Goal: Task Accomplishment & Management: Use online tool/utility

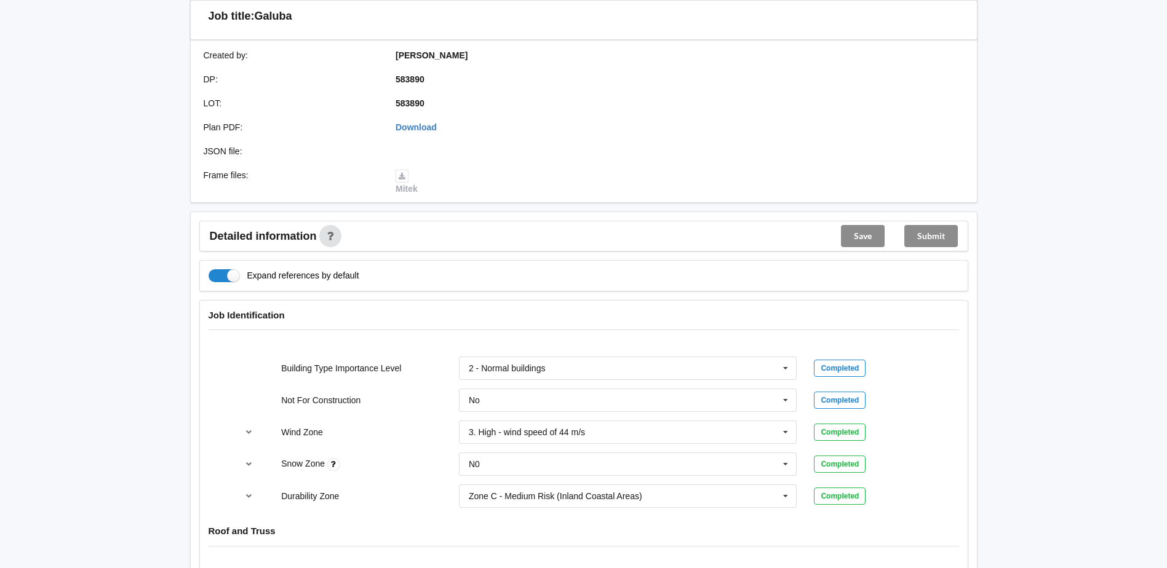
scroll to position [307, 0]
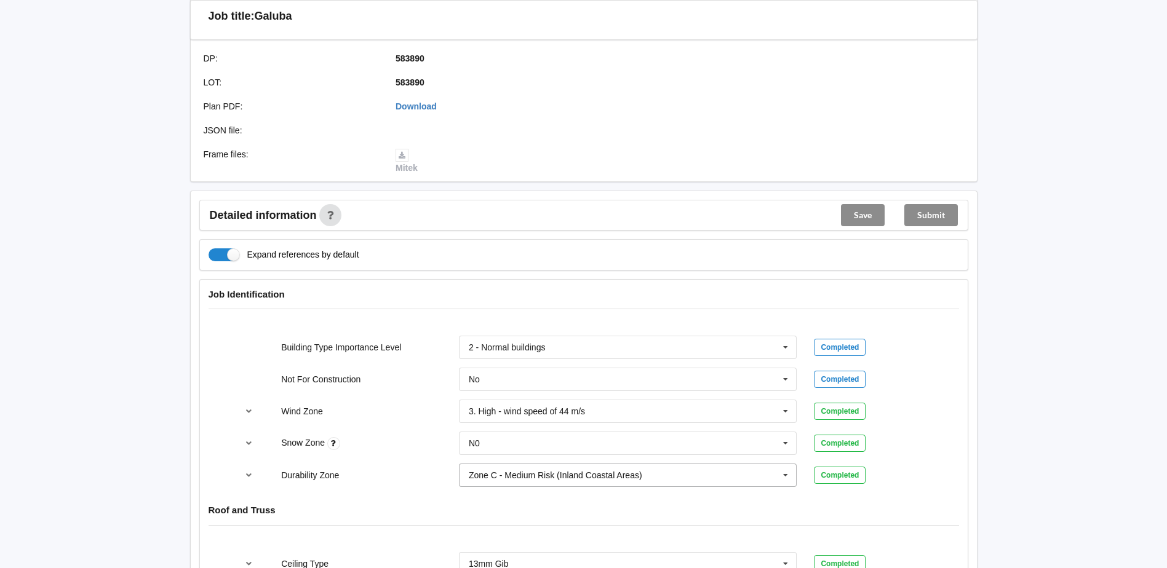
click at [788, 471] on icon at bounding box center [785, 475] width 18 height 23
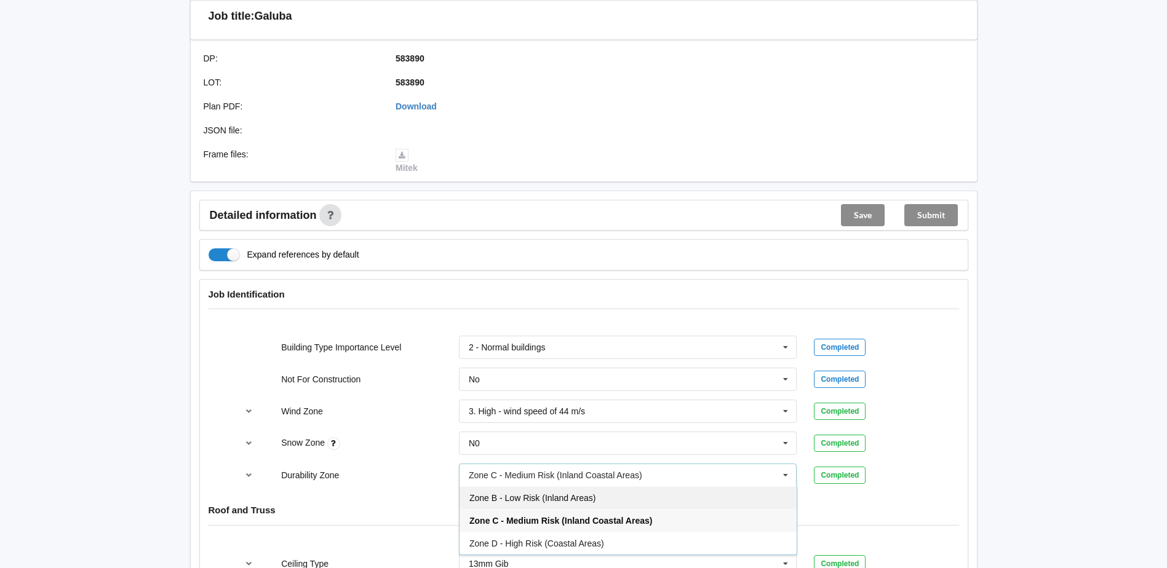
click at [620, 493] on div "Zone B - Low Risk (Inland Areas)" at bounding box center [627, 497] width 337 height 23
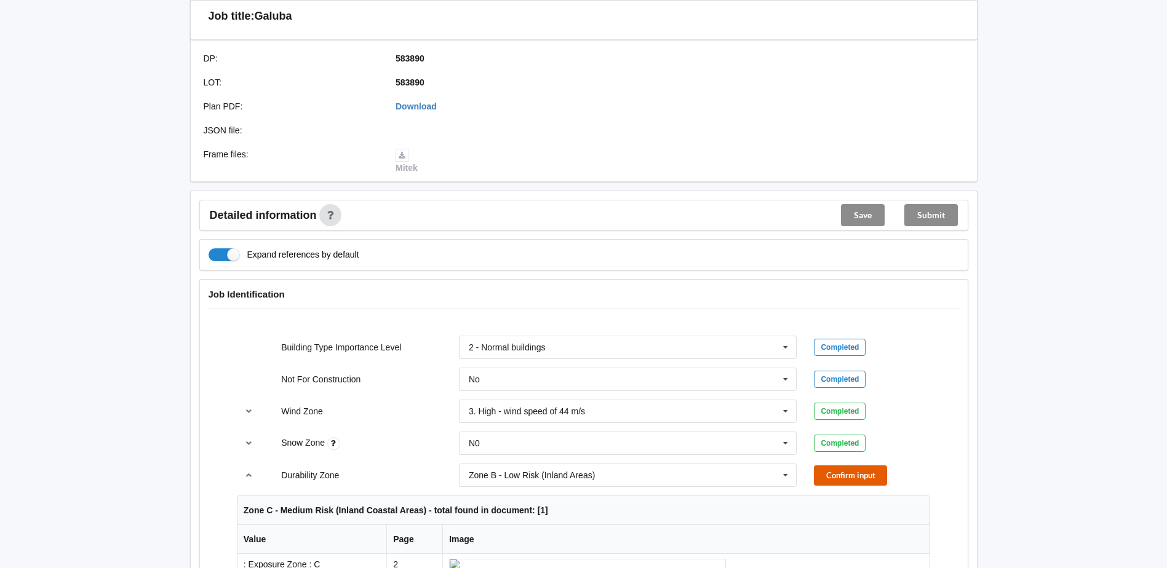
click at [852, 466] on button "Confirm input" at bounding box center [850, 476] width 73 height 20
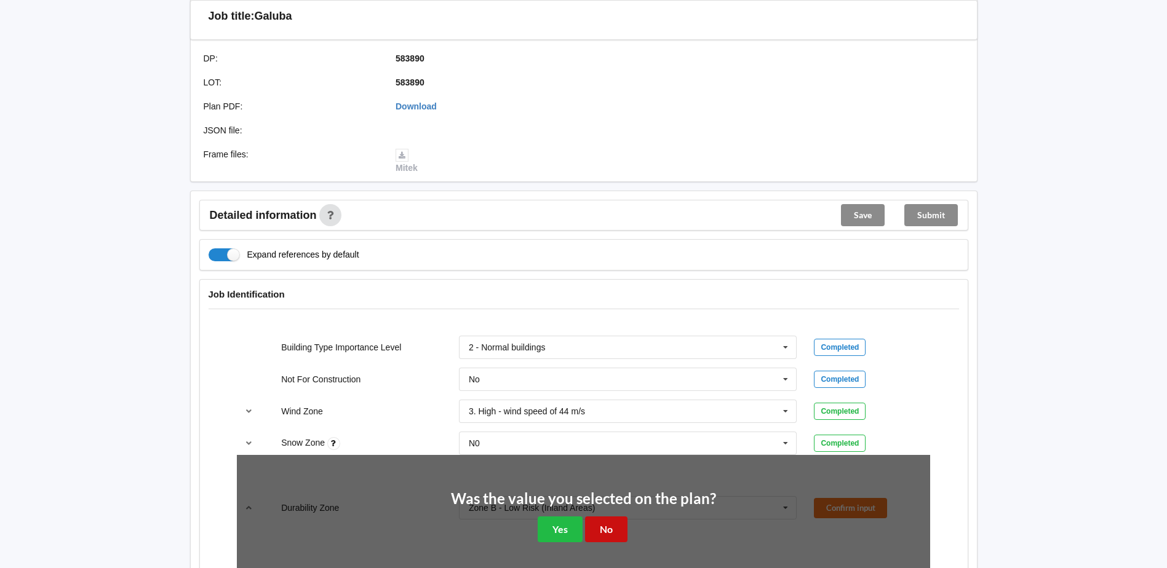
click at [602, 525] on button "No" at bounding box center [606, 529] width 42 height 25
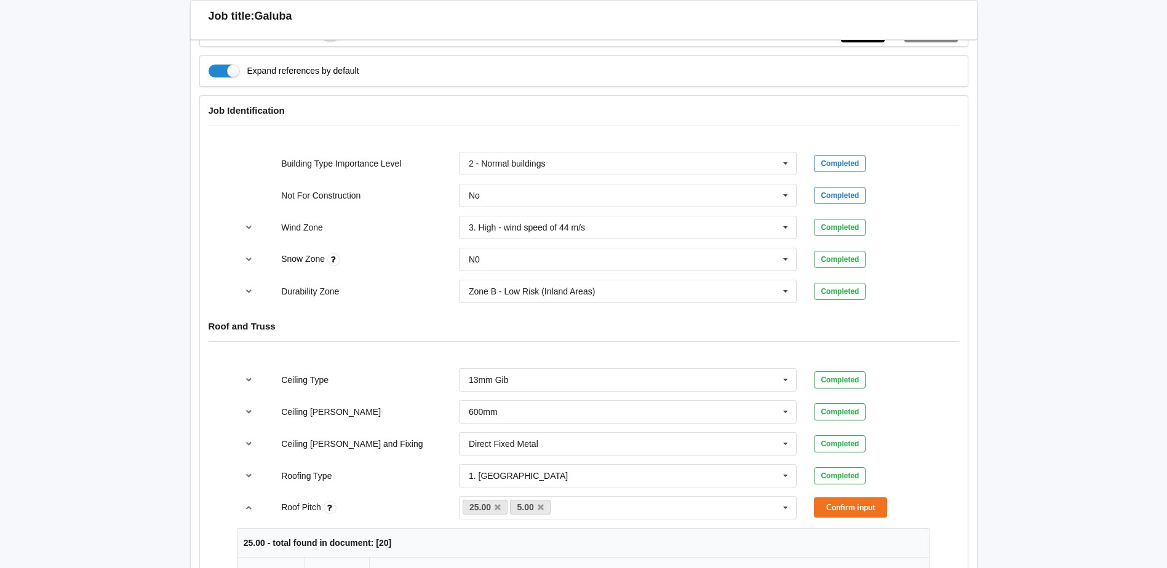
scroll to position [492, 0]
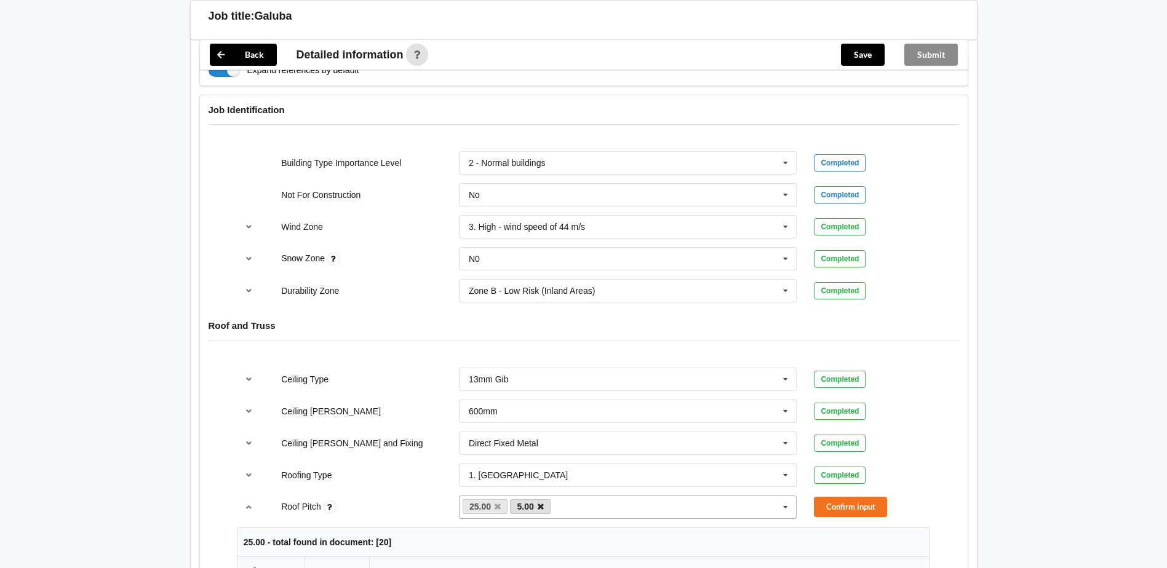
click at [541, 509] on icon at bounding box center [540, 507] width 6 height 8
click at [839, 509] on button "Confirm input" at bounding box center [850, 507] width 73 height 20
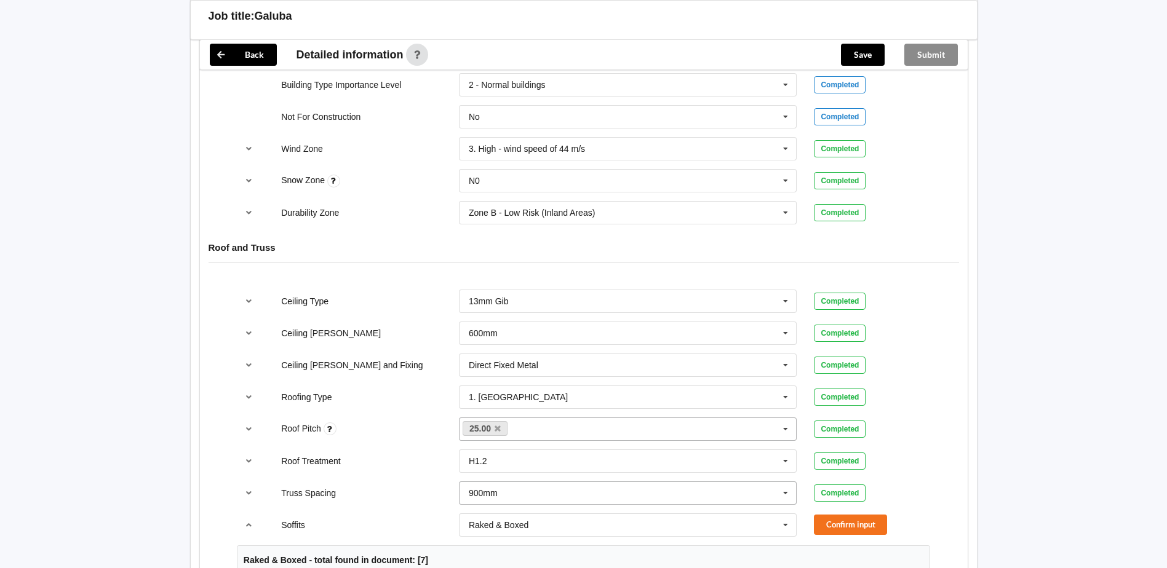
scroll to position [615, 0]
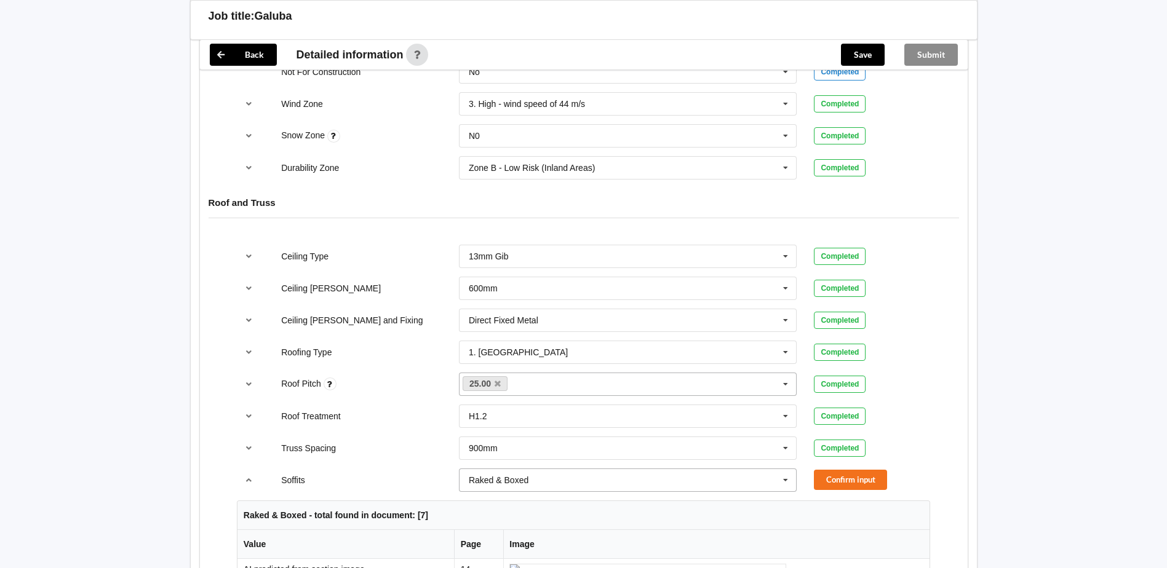
click at [790, 476] on icon at bounding box center [785, 480] width 18 height 23
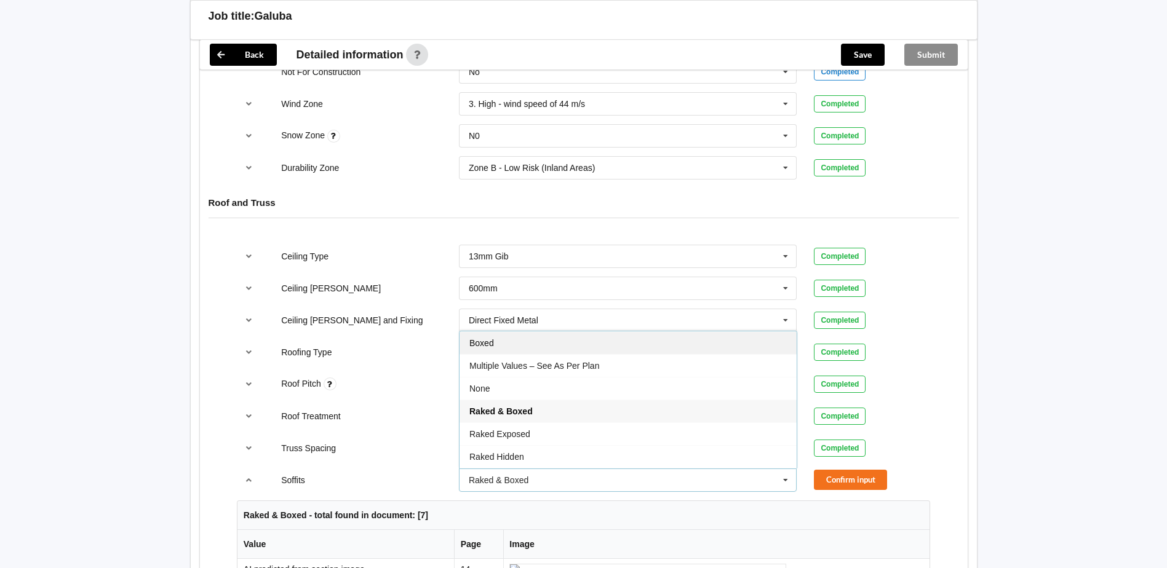
click at [593, 343] on div "Boxed" at bounding box center [627, 342] width 337 height 23
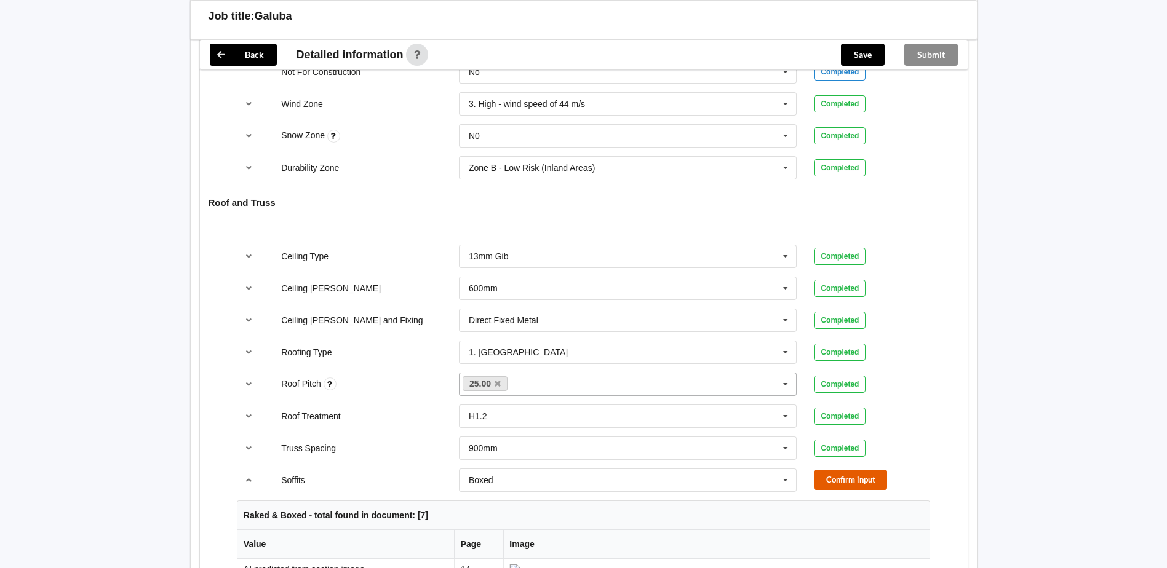
click at [844, 483] on button "Confirm input" at bounding box center [850, 480] width 73 height 20
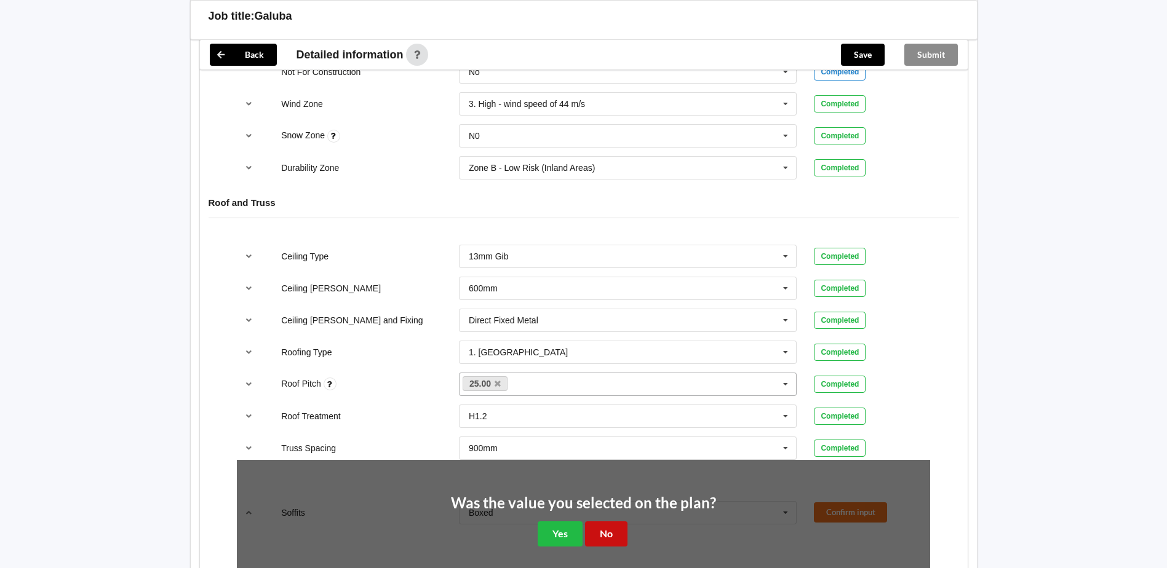
click at [603, 534] on button "No" at bounding box center [606, 533] width 42 height 25
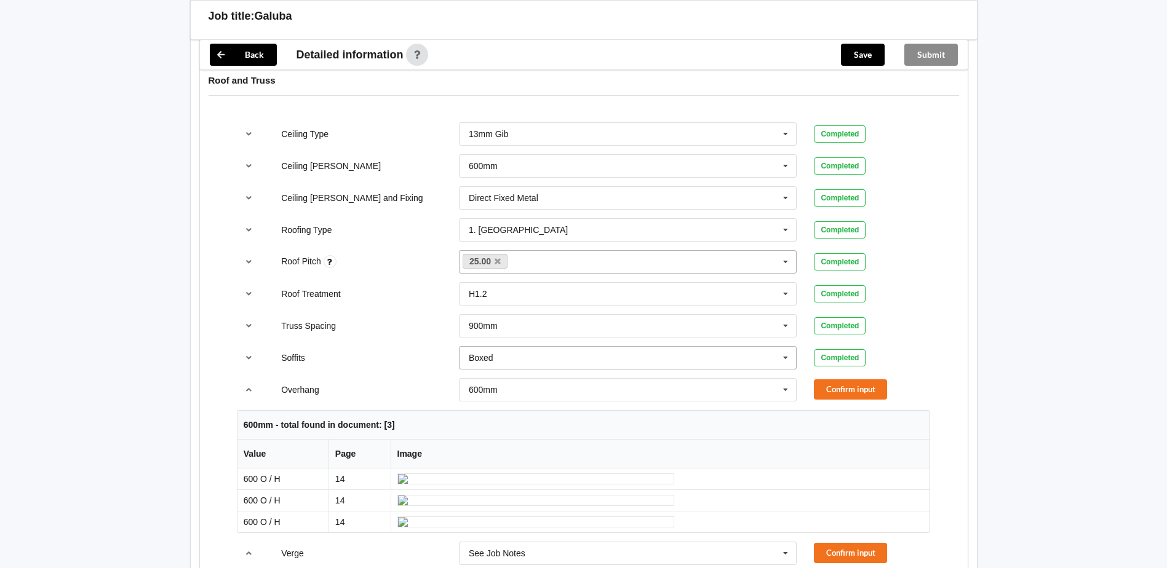
scroll to position [738, 0]
click at [835, 391] on button "Confirm input" at bounding box center [850, 389] width 73 height 20
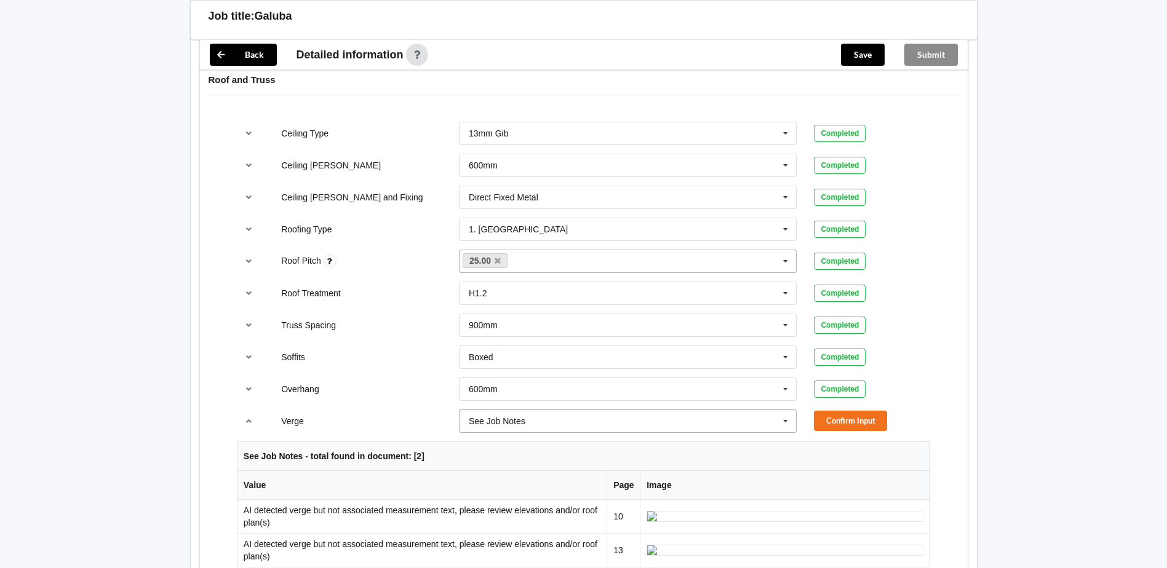
click at [784, 419] on icon at bounding box center [785, 421] width 18 height 23
click at [673, 336] on div "450mm" at bounding box center [627, 329] width 337 height 23
click at [836, 421] on button "Confirm input" at bounding box center [850, 421] width 73 height 20
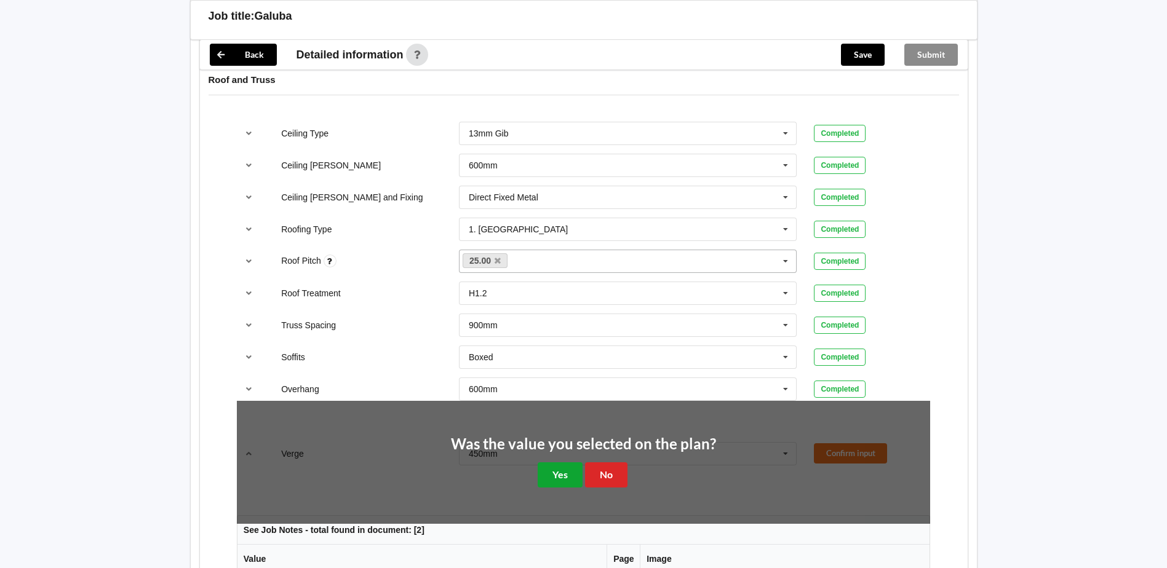
click at [559, 475] on button "Yes" at bounding box center [559, 474] width 45 height 25
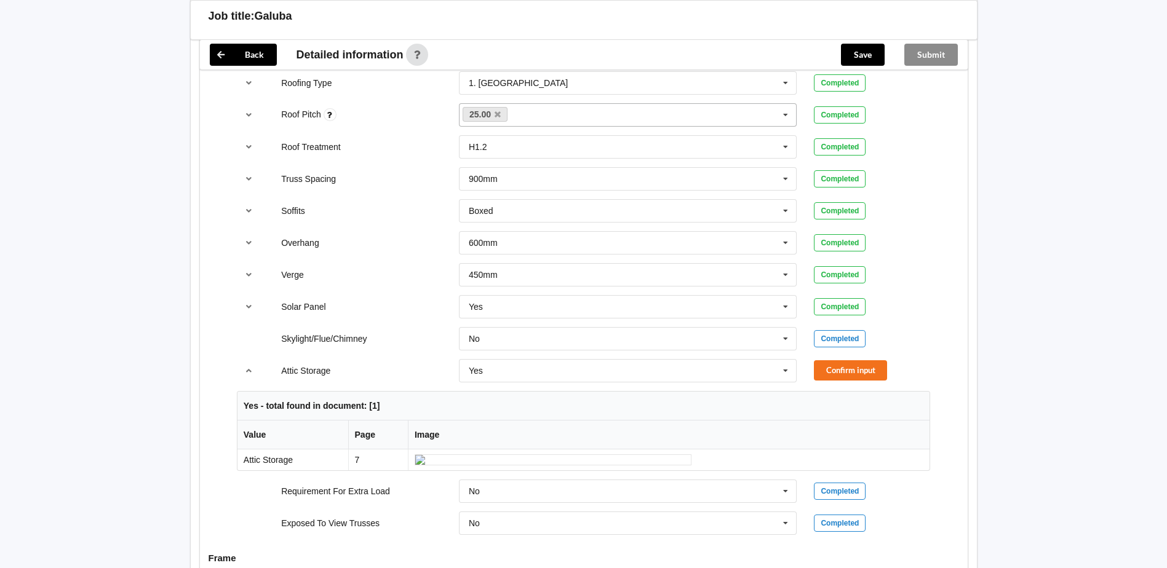
scroll to position [922, 0]
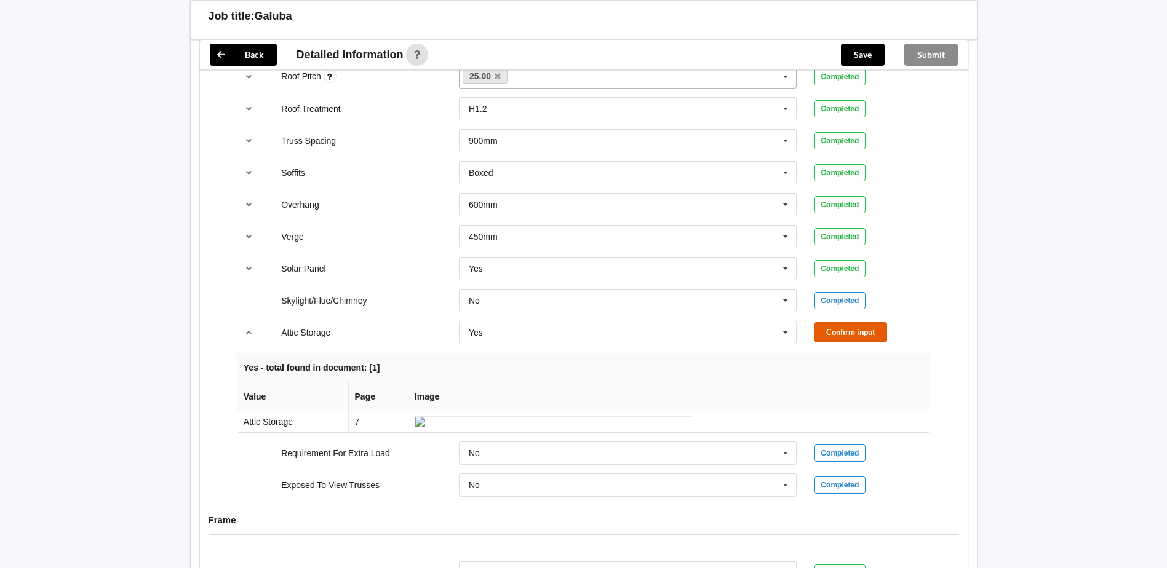
click at [843, 336] on button "Confirm input" at bounding box center [850, 332] width 73 height 20
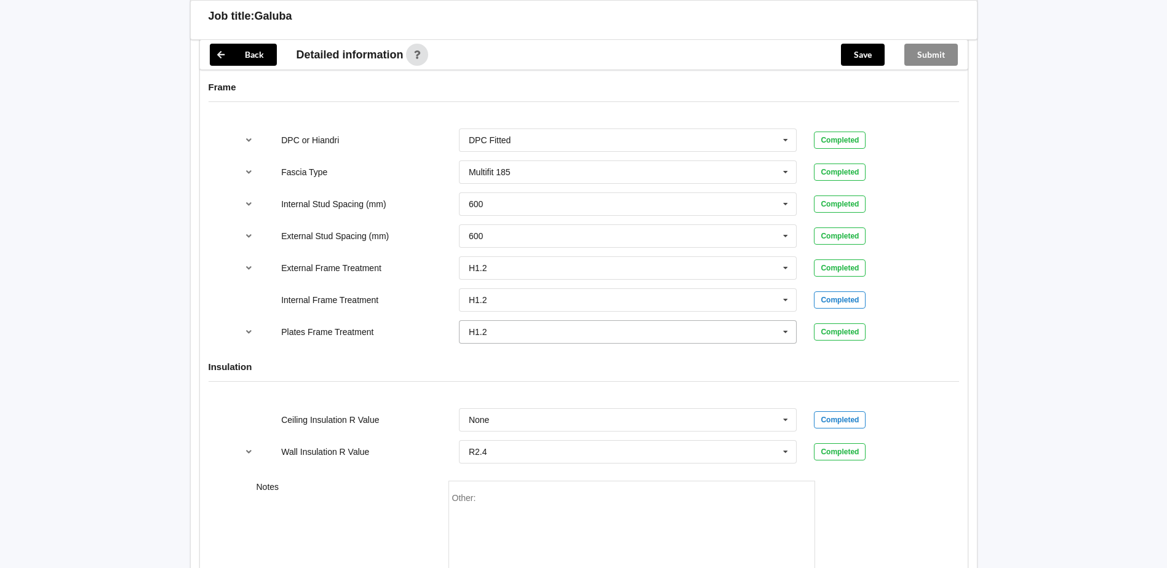
scroll to position [1353, 0]
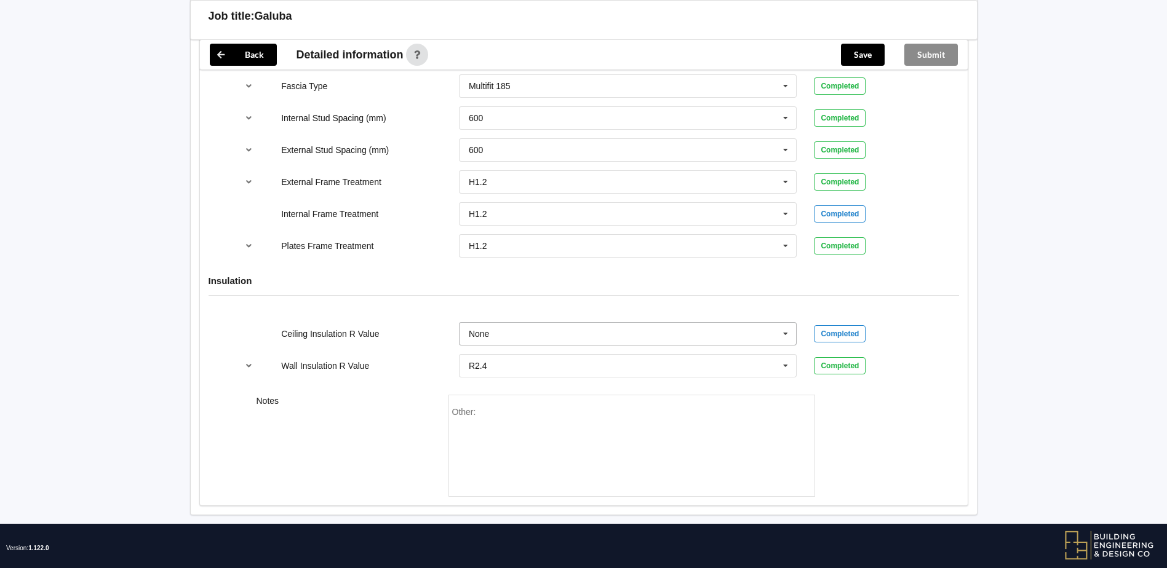
click at [600, 338] on input "text" at bounding box center [628, 334] width 337 height 22
type input "R7.3"
click at [589, 355] on div "Add R7.3" at bounding box center [627, 356] width 337 height 23
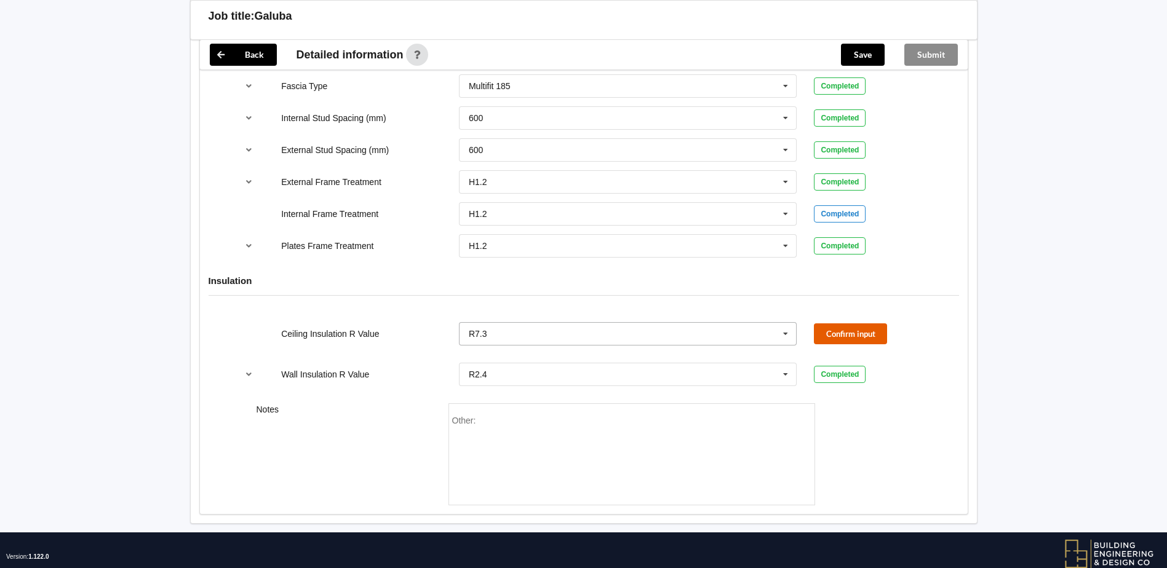
click at [846, 334] on button "Confirm input" at bounding box center [850, 333] width 73 height 20
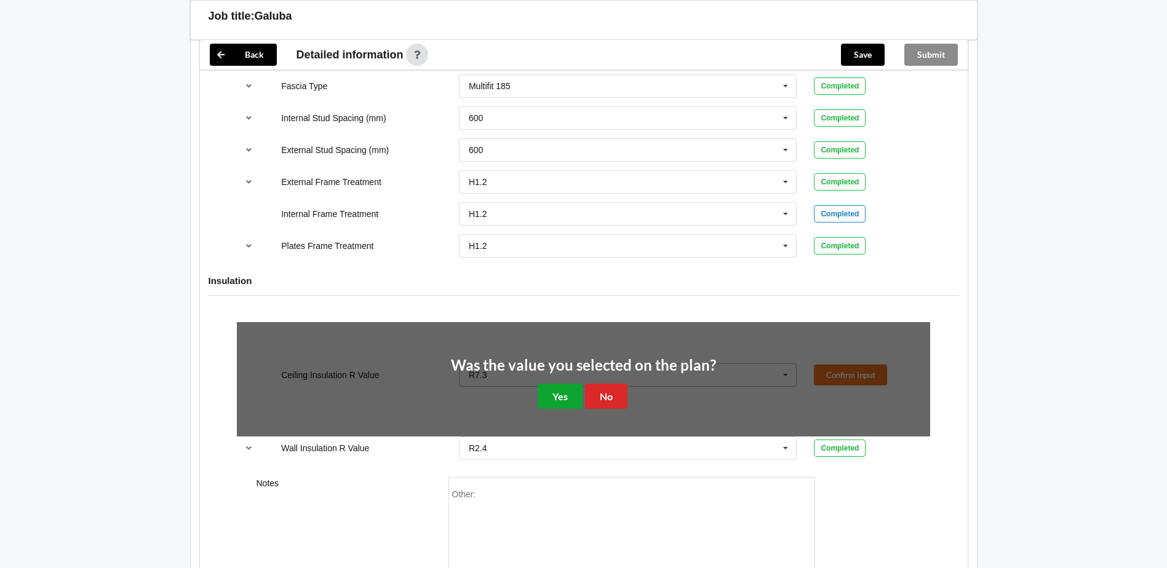
click at [565, 396] on button "Yes" at bounding box center [559, 396] width 45 height 25
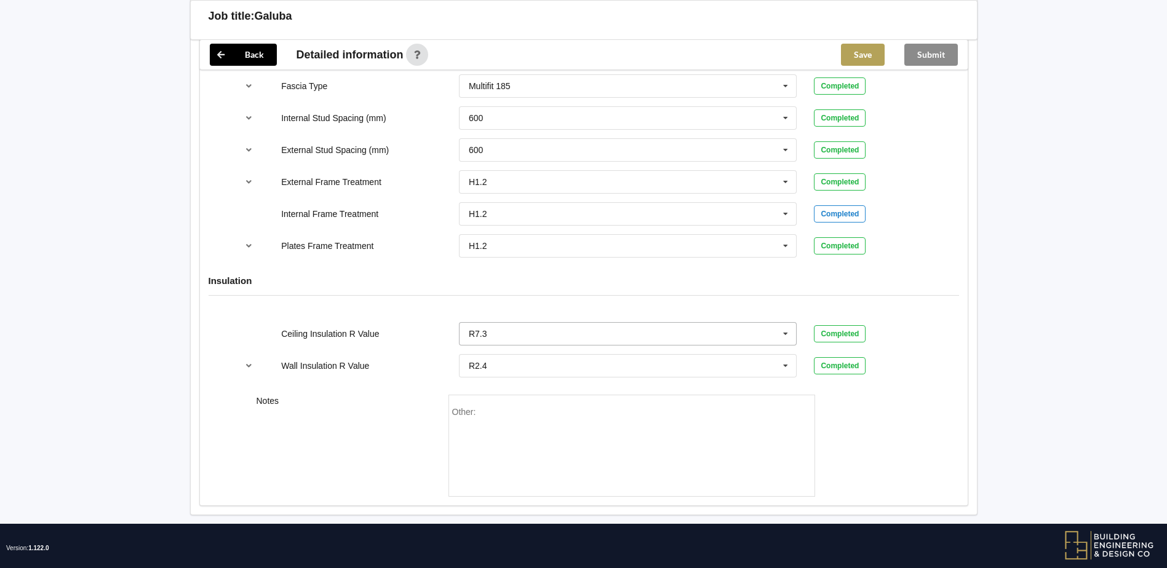
click at [870, 59] on button "Save" at bounding box center [863, 55] width 44 height 22
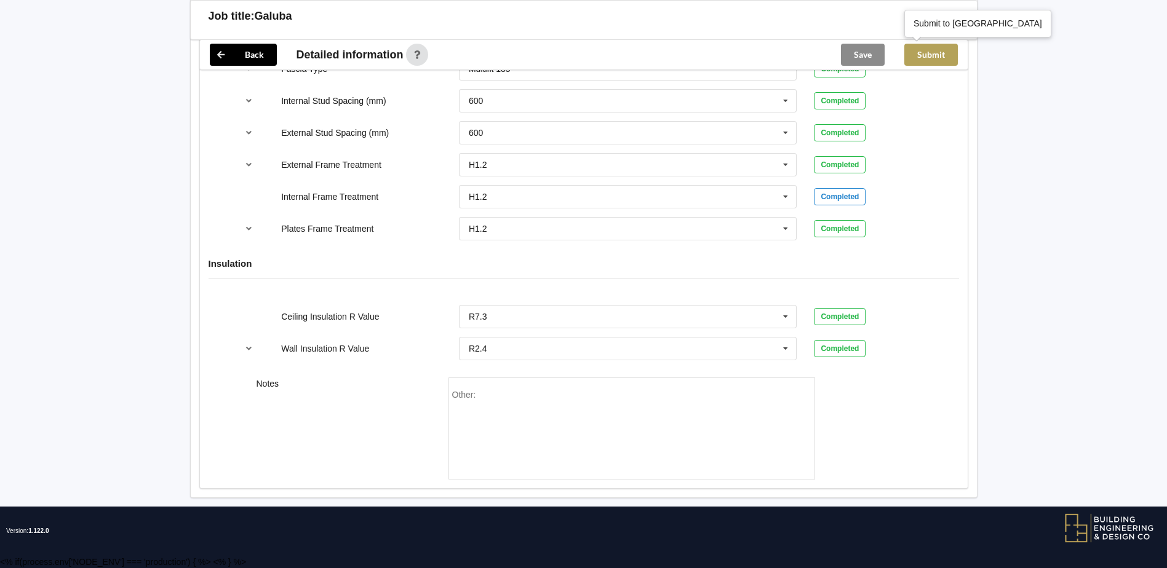
click at [922, 59] on button "Submit" at bounding box center [931, 55] width 54 height 22
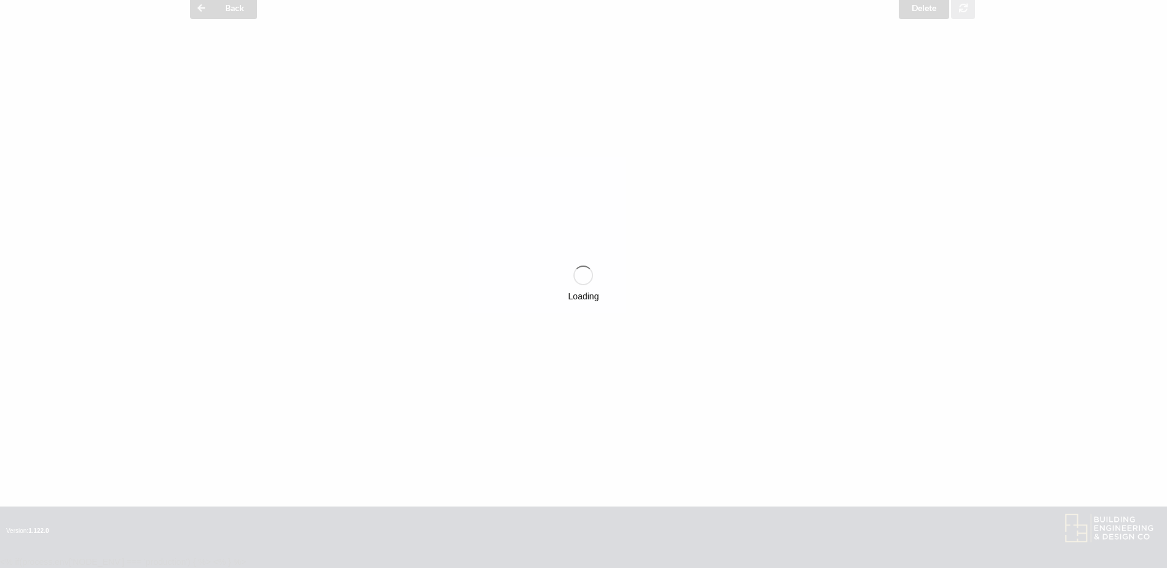
scroll to position [1314, 0]
